Goal: Navigation & Orientation: Find specific page/section

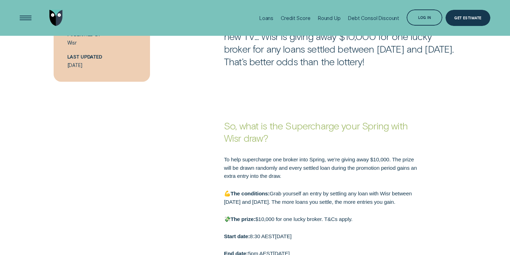
scroll to position [388, 0]
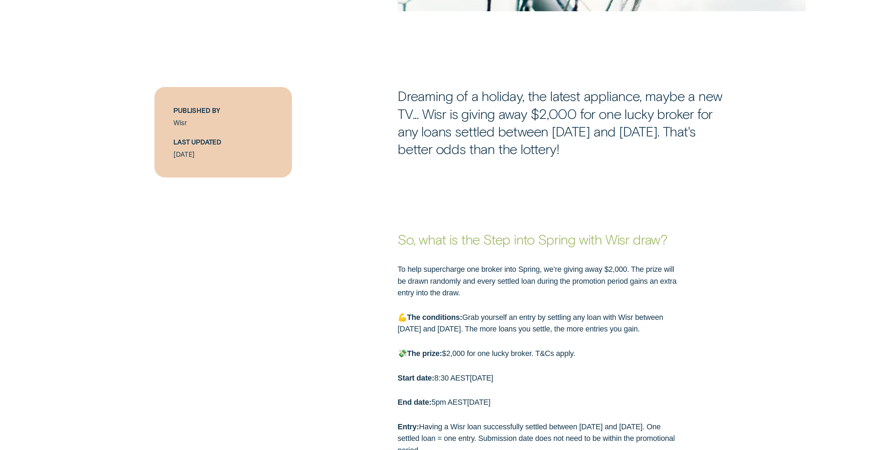
scroll to position [495, 0]
